Goal: Navigation & Orientation: Understand site structure

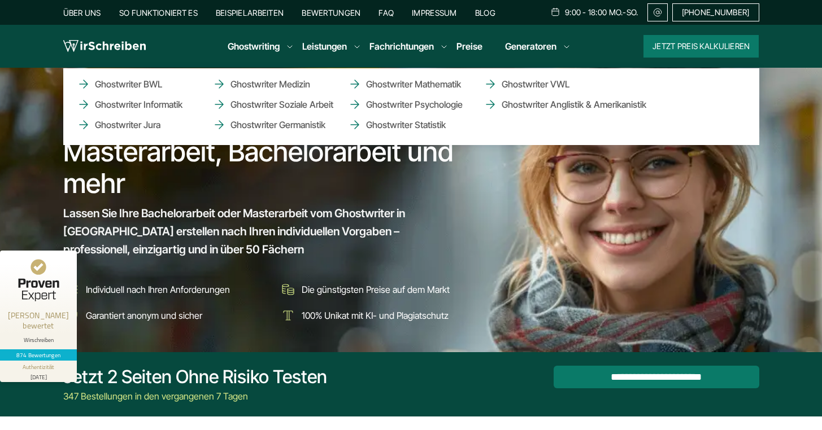
click at [390, 43] on li "Fachrichtungen Ghostwriter BWL Ghostwriter Informatik Ghostwriter Jura Ghostwri…" at bounding box center [401, 47] width 64 height 14
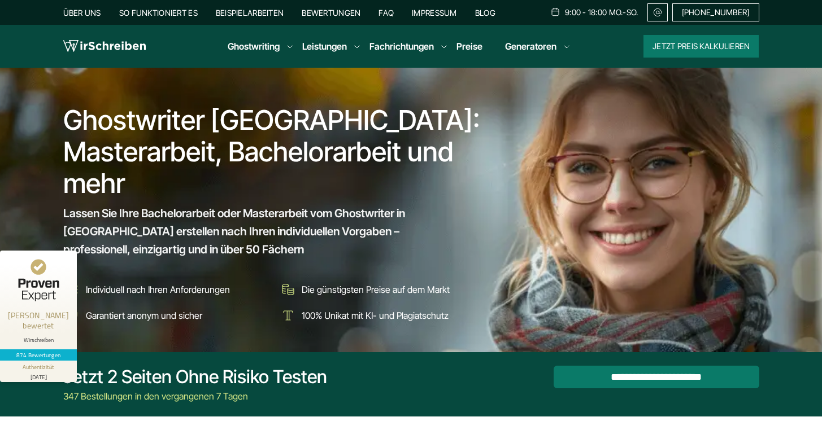
click at [462, 46] on link "Preise" at bounding box center [469, 46] width 26 height 11
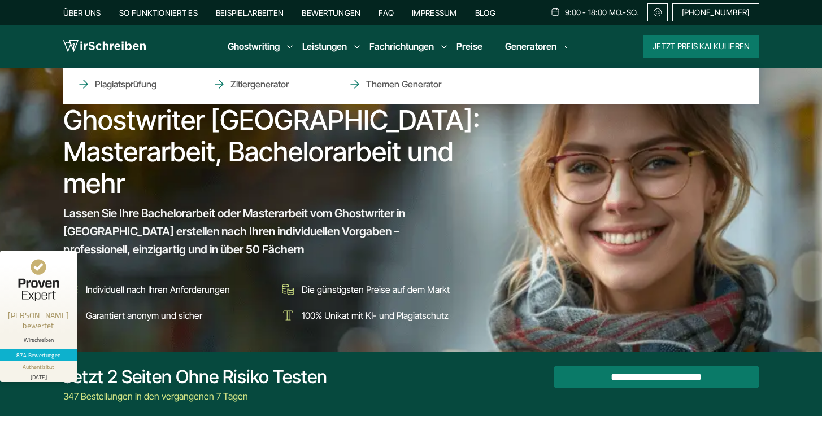
click at [536, 43] on li "Generatoren Plagiatsprüfung Zitiergenerator Themen Generator" at bounding box center [530, 47] width 51 height 14
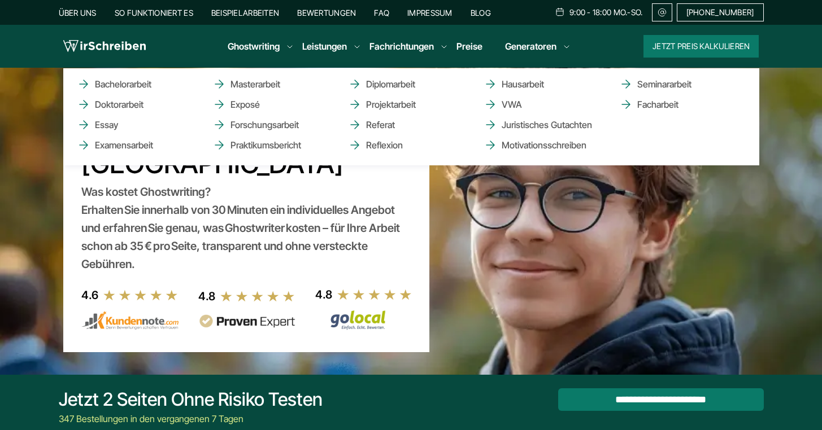
click at [241, 42] on li "Ghostwriting Bachelorarbeit Doktorarbeit Essay Examensarbeit Masterarbeit Expos…" at bounding box center [254, 47] width 52 height 14
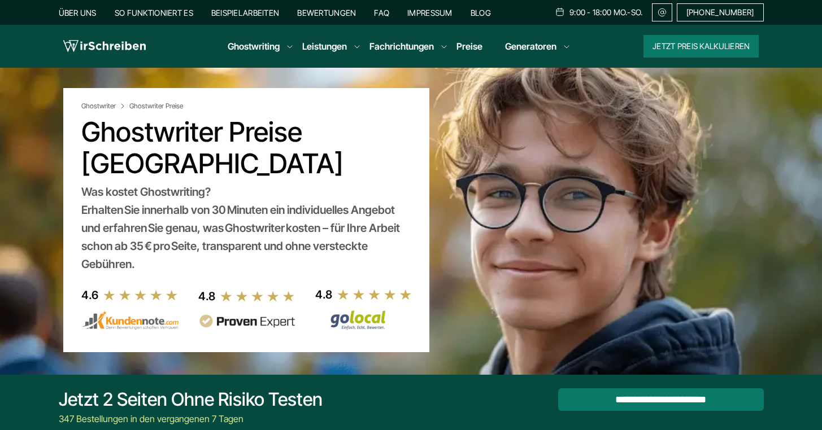
click at [387, 10] on link "FAQ" at bounding box center [381, 13] width 15 height 10
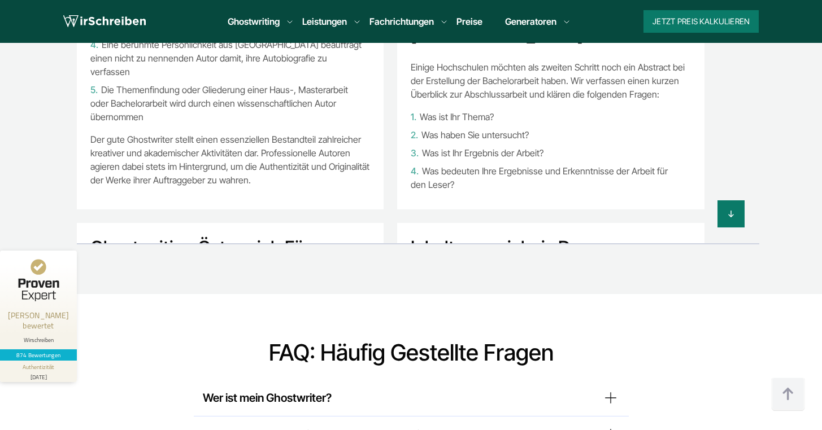
scroll to position [8494, 0]
